Goal: Transaction & Acquisition: Purchase product/service

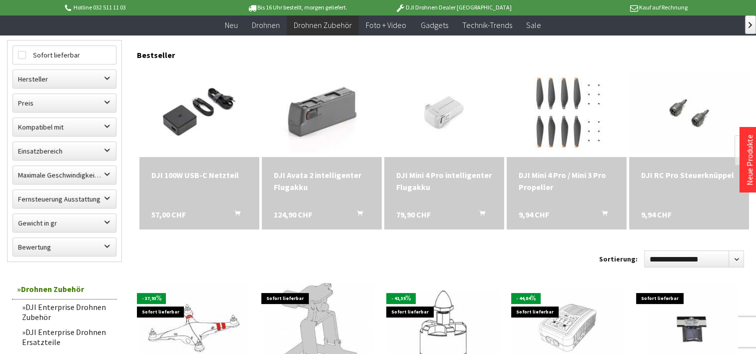
scroll to position [250, 0]
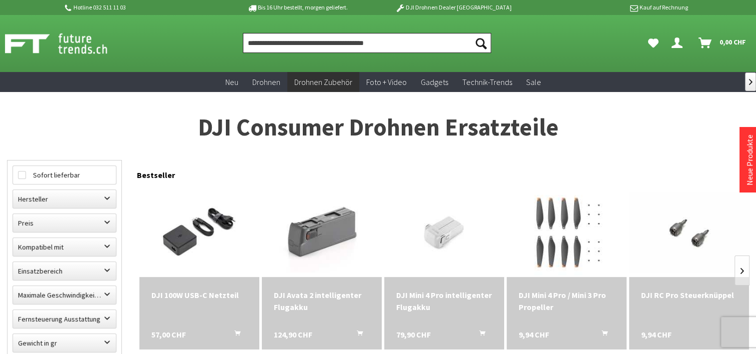
click at [282, 42] on input "Produkt, Marke, Kategorie, EAN, Artikelnummer…" at bounding box center [367, 43] width 249 height 20
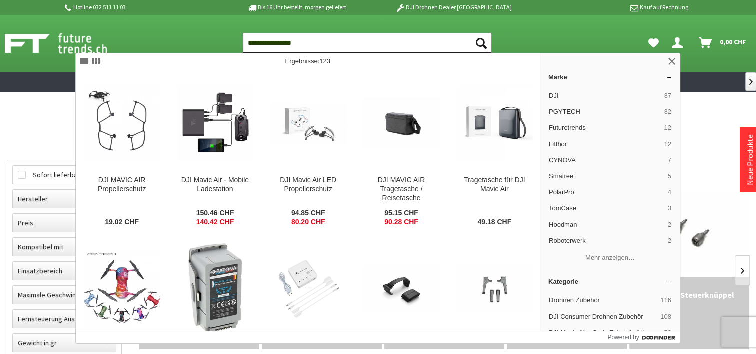
type input "**********"
click at [480, 42] on icon "Suchen" at bounding box center [480, 43] width 11 height 11
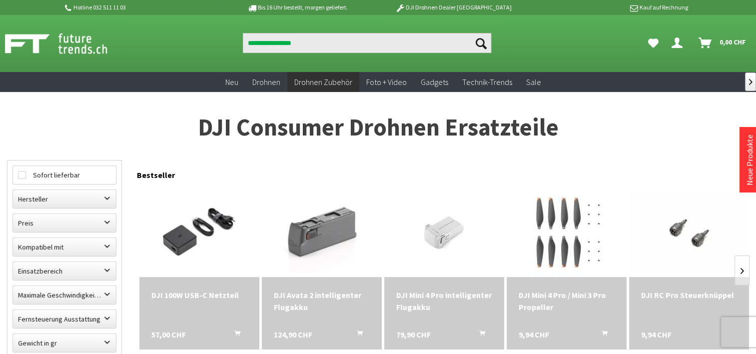
scroll to position [360, 0]
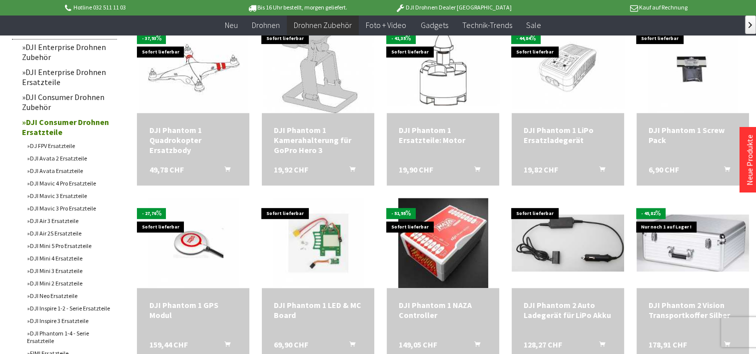
scroll to position [372, 0]
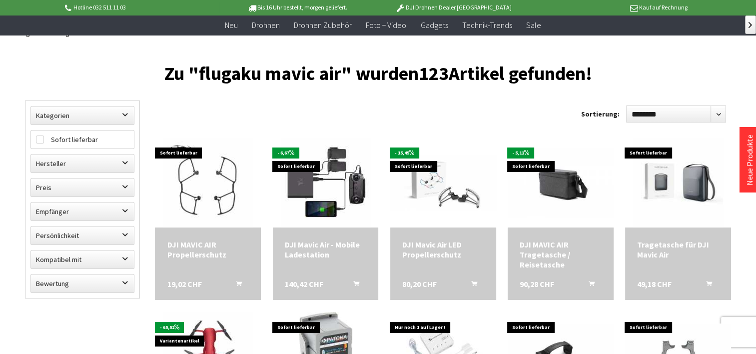
scroll to position [100, 0]
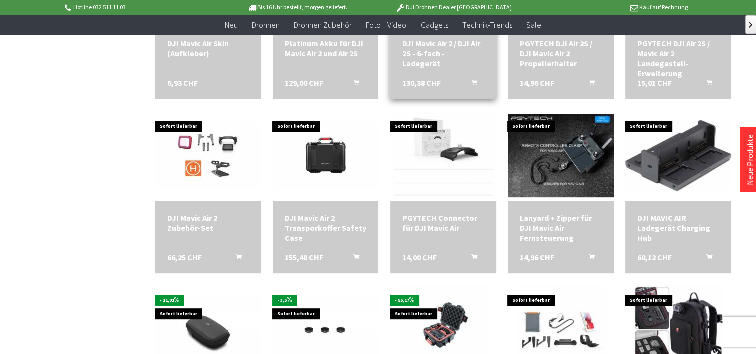
scroll to position [449, 0]
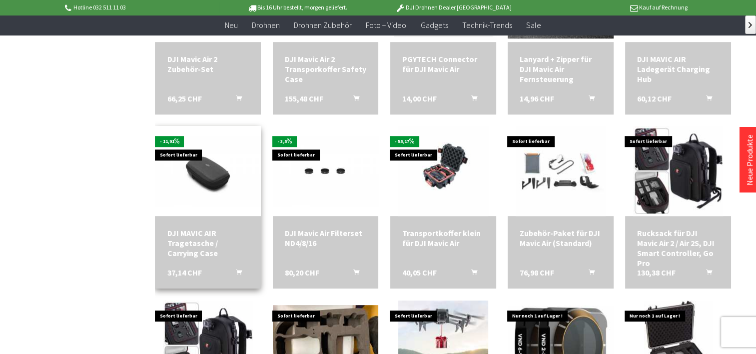
scroll to position [599, 0]
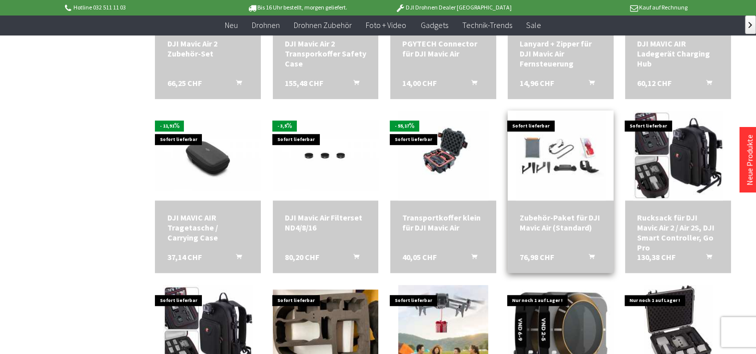
click at [552, 167] on img at bounding box center [560, 155] width 90 height 90
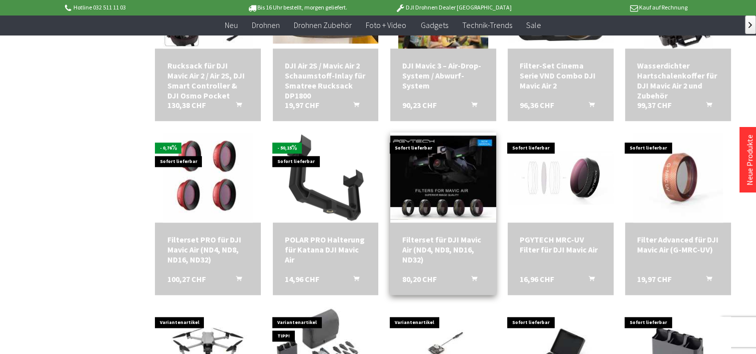
scroll to position [949, 0]
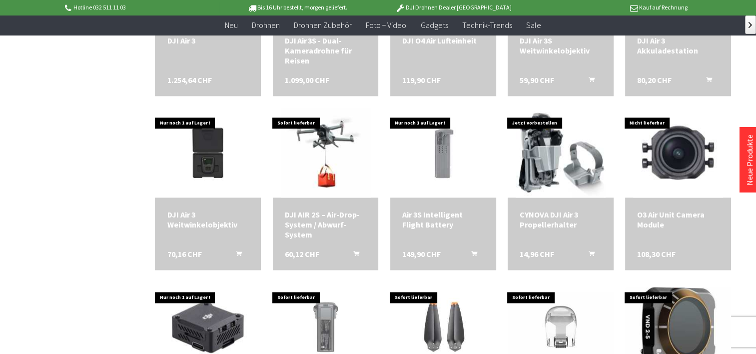
scroll to position [1348, 0]
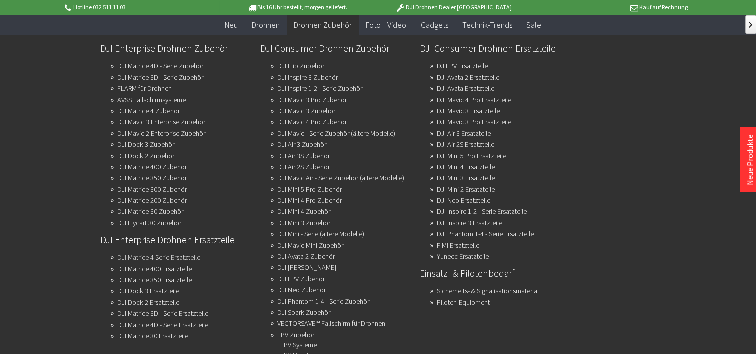
scroll to position [449, 0]
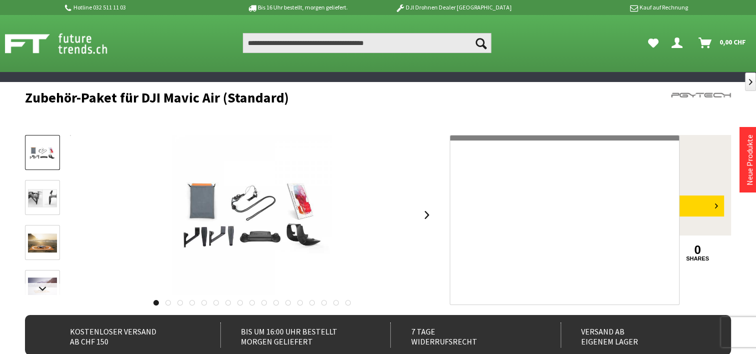
click at [243, 209] on img at bounding box center [252, 215] width 160 height 160
